Goal: Information Seeking & Learning: Learn about a topic

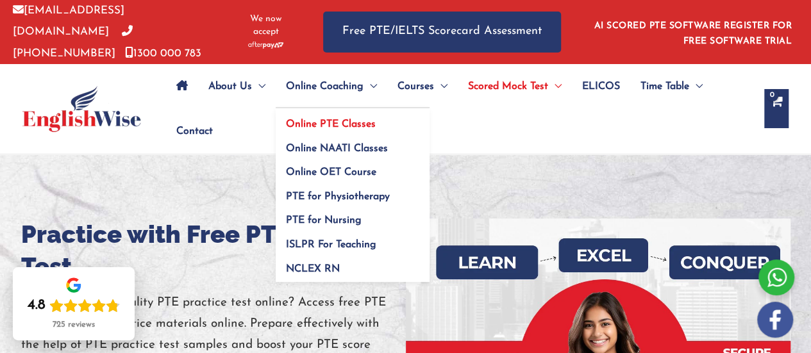
click at [341, 119] on span "Online PTE Classes" at bounding box center [331, 124] width 90 height 10
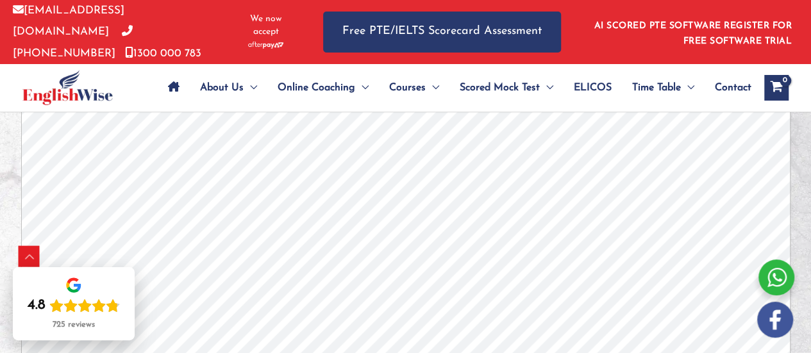
scroll to position [3746, 0]
drag, startPoint x: 815, startPoint y: 22, endPoint x: 800, endPoint y: 213, distance: 191.1
